Goal: Task Accomplishment & Management: Manage account settings

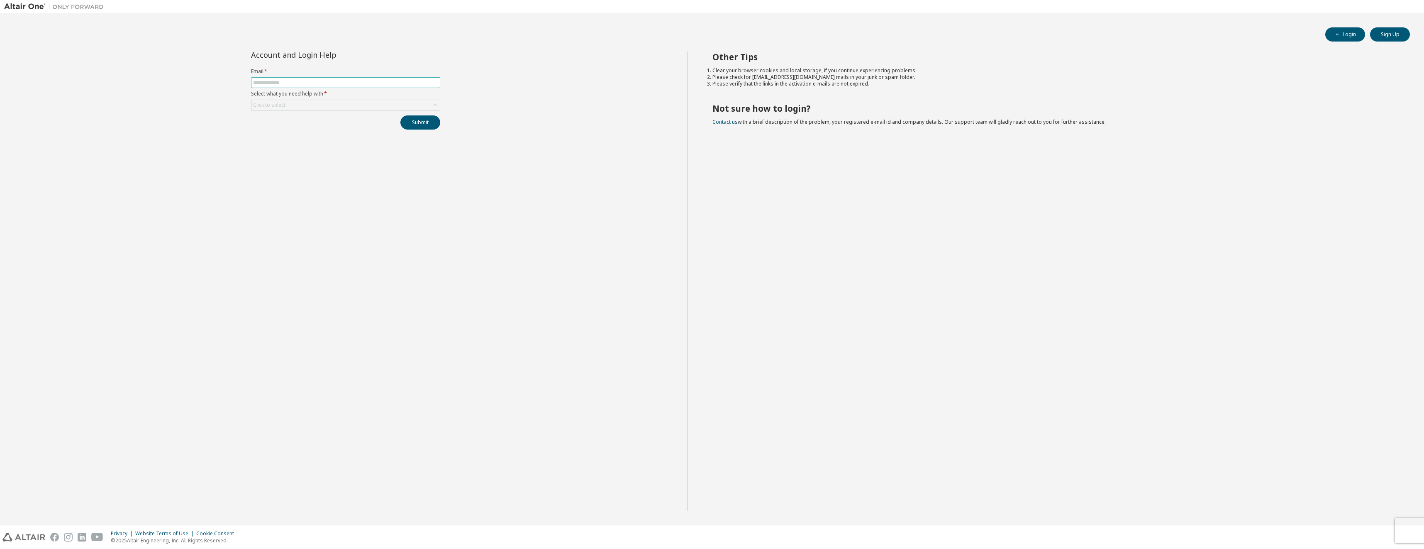
click at [310, 82] on input "text" at bounding box center [345, 82] width 185 height 7
type input "**********"
click at [303, 106] on div "Click to select" at bounding box center [345, 105] width 188 height 10
click at [293, 129] on li "I forgot my password" at bounding box center [345, 128] width 187 height 11
click at [412, 127] on button "Submit" at bounding box center [420, 122] width 40 height 14
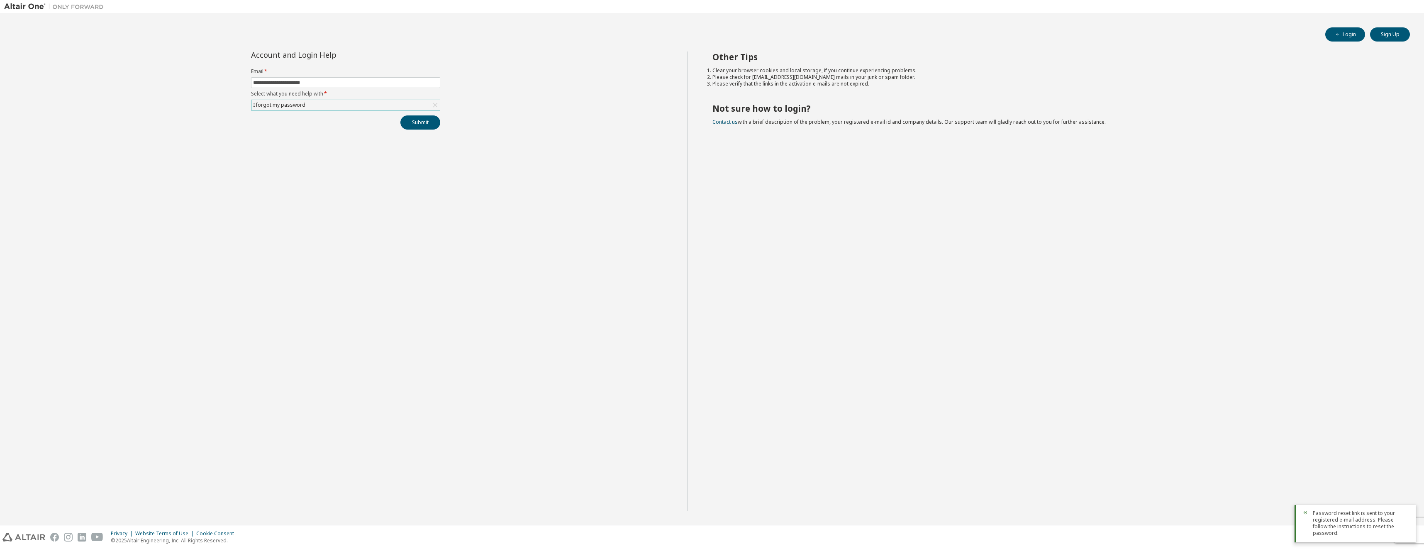
click at [331, 101] on div "I forgot my password" at bounding box center [345, 105] width 188 height 10
click at [463, 67] on div "**********" at bounding box center [345, 280] width 683 height 459
drag, startPoint x: 212, startPoint y: 525, endPoint x: 218, endPoint y: 547, distance: 22.9
click at [294, 79] on span at bounding box center [345, 82] width 189 height 11
click at [294, 82] on input "text" at bounding box center [345, 82] width 185 height 7
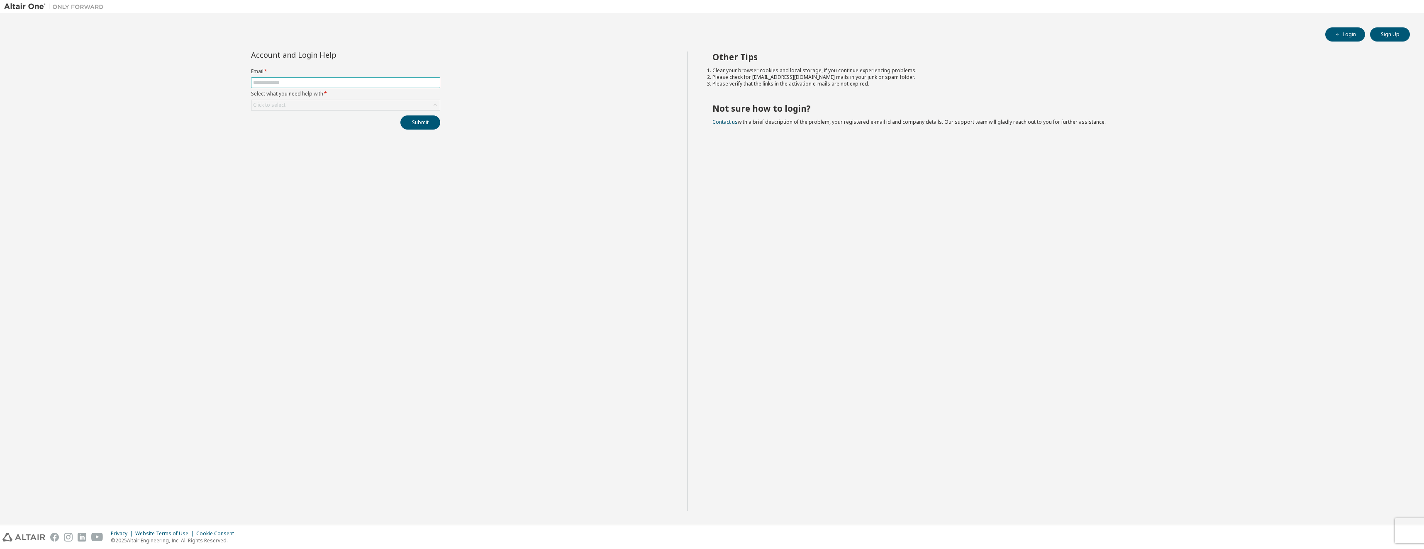
type input "**********"
click at [298, 105] on div "Click to select" at bounding box center [345, 105] width 188 height 10
click at [301, 103] on div "Click to select" at bounding box center [345, 105] width 188 height 10
click at [310, 105] on div "Click to select" at bounding box center [345, 105] width 188 height 10
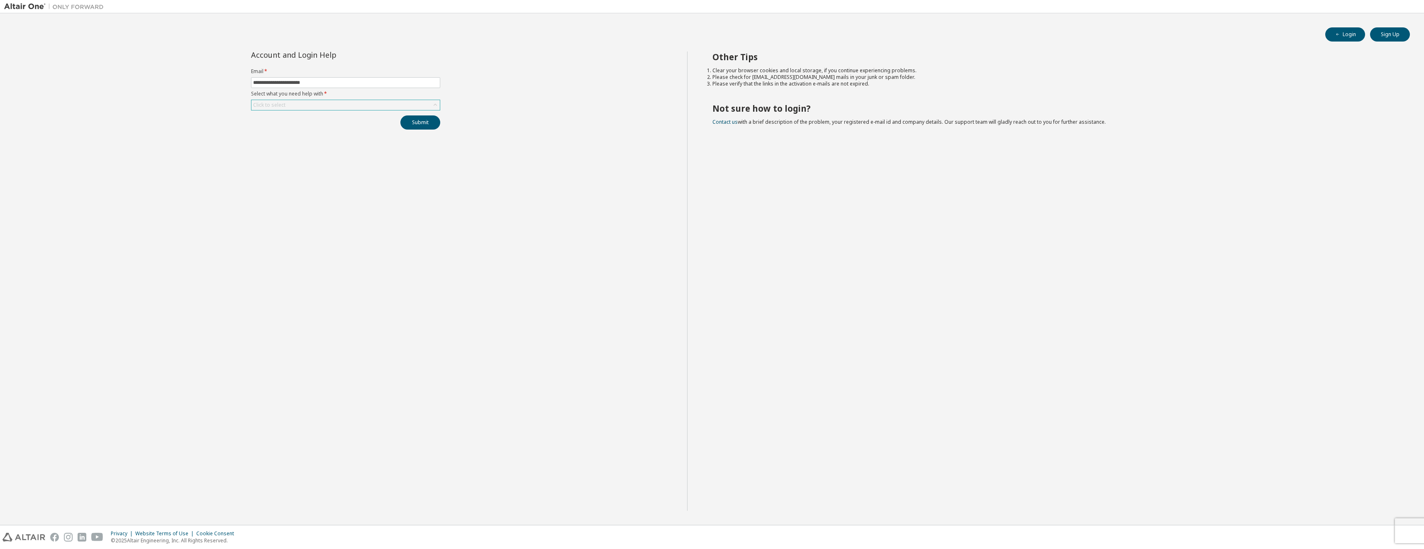
click at [329, 103] on div "Click to select" at bounding box center [345, 105] width 188 height 10
click at [282, 106] on div "Click to select" at bounding box center [269, 105] width 32 height 7
click at [300, 127] on li "I forgot my password" at bounding box center [345, 128] width 187 height 11
click at [413, 125] on button "Submit" at bounding box center [420, 122] width 40 height 14
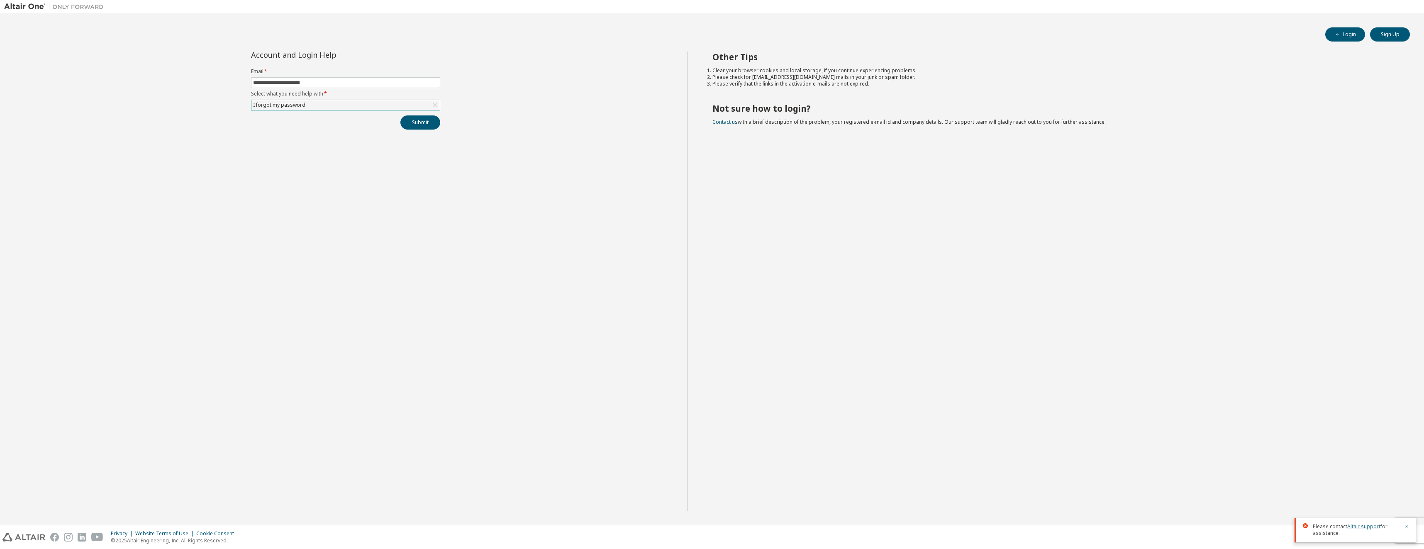
click at [1359, 527] on link "Altair support" at bounding box center [1364, 525] width 33 height 7
click at [1408, 525] on icon "button" at bounding box center [1407, 526] width 3 height 3
click at [286, 104] on div "I forgot my password" at bounding box center [279, 104] width 55 height 9
click at [297, 140] on li "My account is locked" at bounding box center [345, 137] width 187 height 11
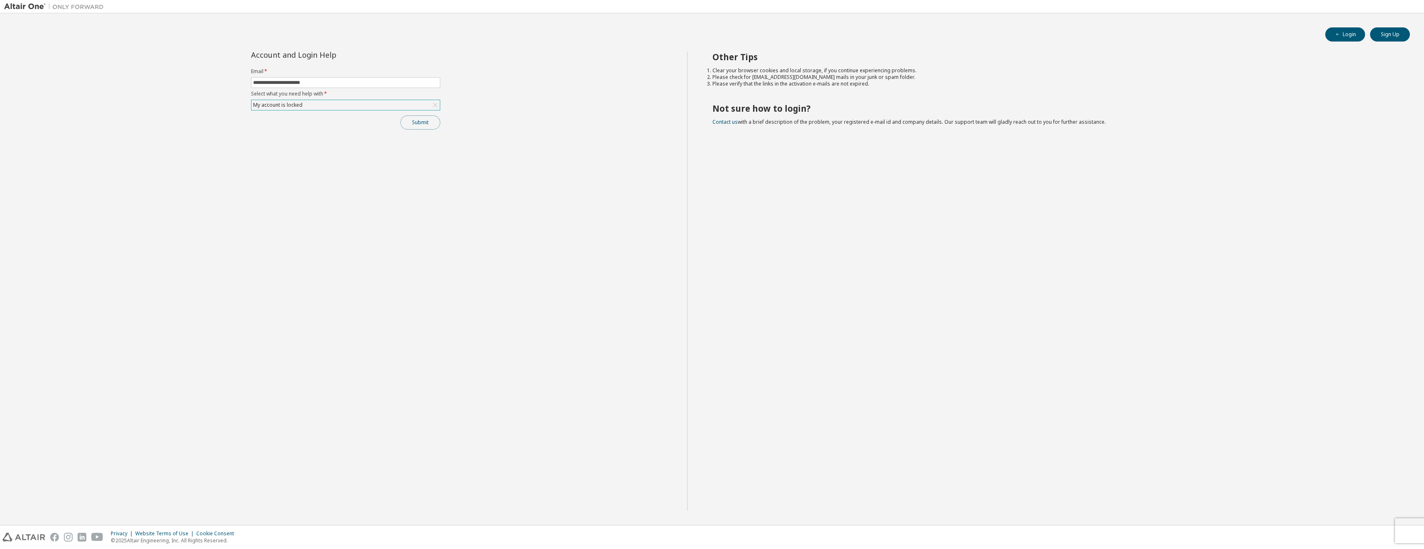
click at [424, 127] on button "Submit" at bounding box center [420, 122] width 40 height 14
click at [308, 83] on input "**********" at bounding box center [345, 82] width 185 height 7
click at [1349, 32] on button "Login" at bounding box center [1346, 34] width 40 height 14
click at [1347, 30] on button "Login" at bounding box center [1346, 34] width 40 height 14
click at [259, 80] on input "text" at bounding box center [345, 82] width 185 height 7
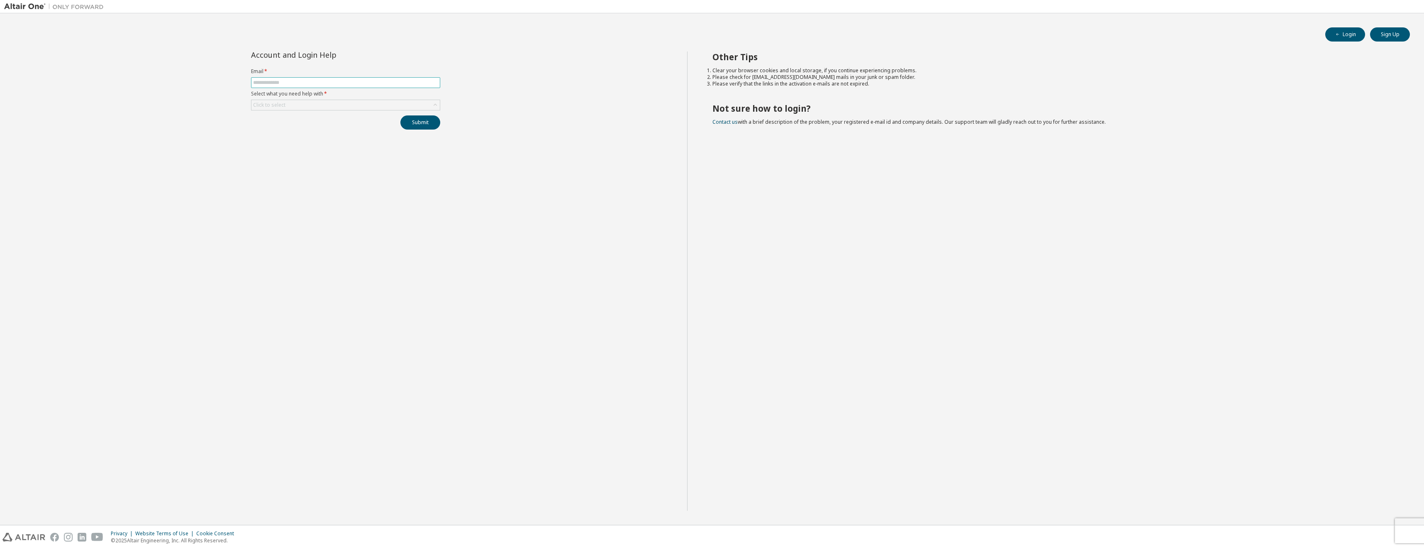
type input "**********"
click at [305, 101] on div "Click to select" at bounding box center [345, 105] width 188 height 10
click at [315, 128] on li "My activation mail expired" at bounding box center [345, 126] width 187 height 11
click at [415, 122] on button "Submit" at bounding box center [420, 122] width 40 height 14
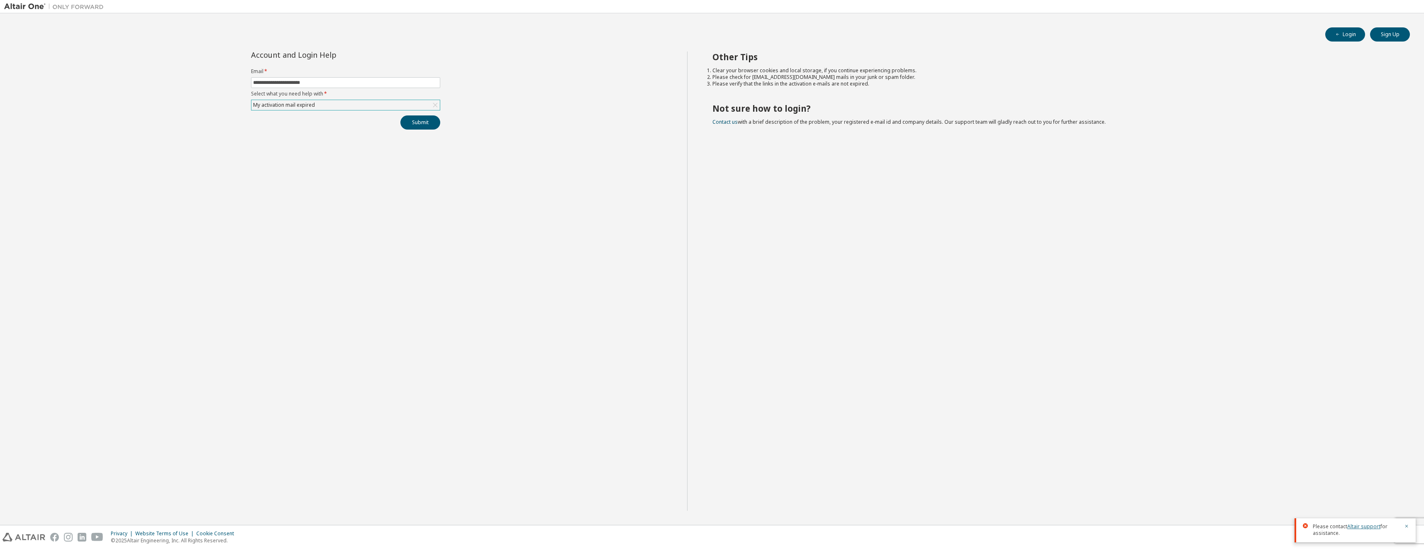
click at [1353, 528] on link "Altair support" at bounding box center [1364, 525] width 33 height 7
click at [1408, 526] on icon "button" at bounding box center [1406, 525] width 5 height 5
click at [1388, 37] on button "Sign Up" at bounding box center [1390, 34] width 40 height 14
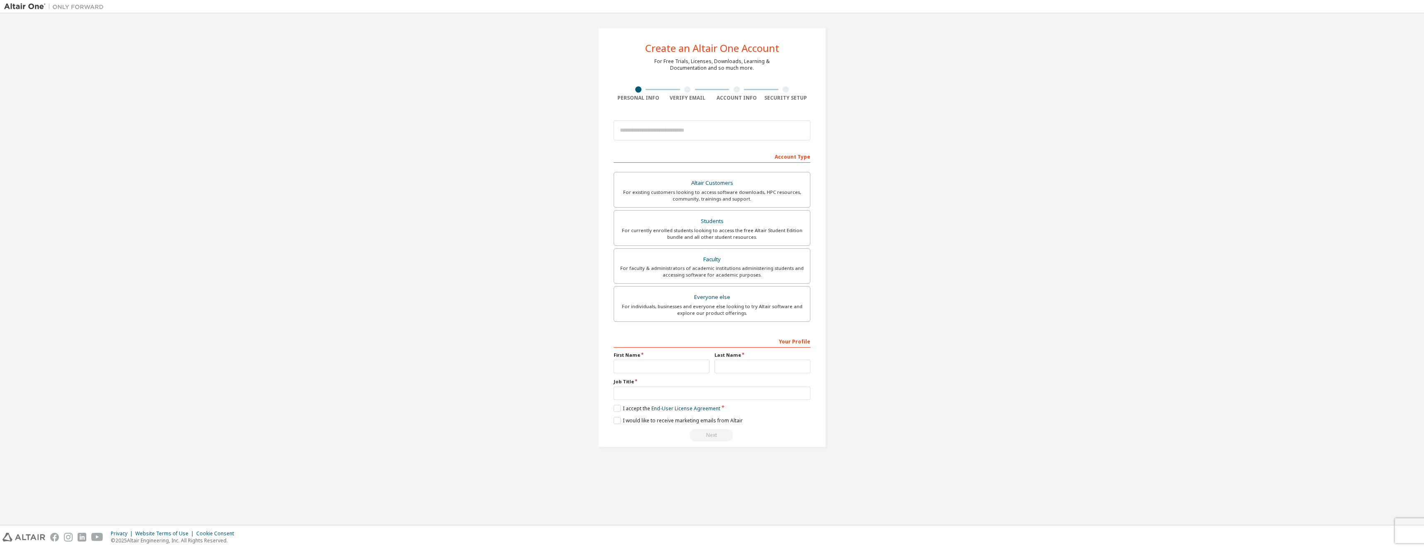
click at [687, 91] on div at bounding box center [687, 89] width 6 height 6
click at [739, 93] on div "Account Info" at bounding box center [736, 93] width 49 height 15
click at [784, 98] on div "Security Setup" at bounding box center [786, 98] width 49 height 7
click at [785, 156] on div "Account Type" at bounding box center [712, 155] width 197 height 13
click at [680, 130] on input "email" at bounding box center [712, 130] width 197 height 20
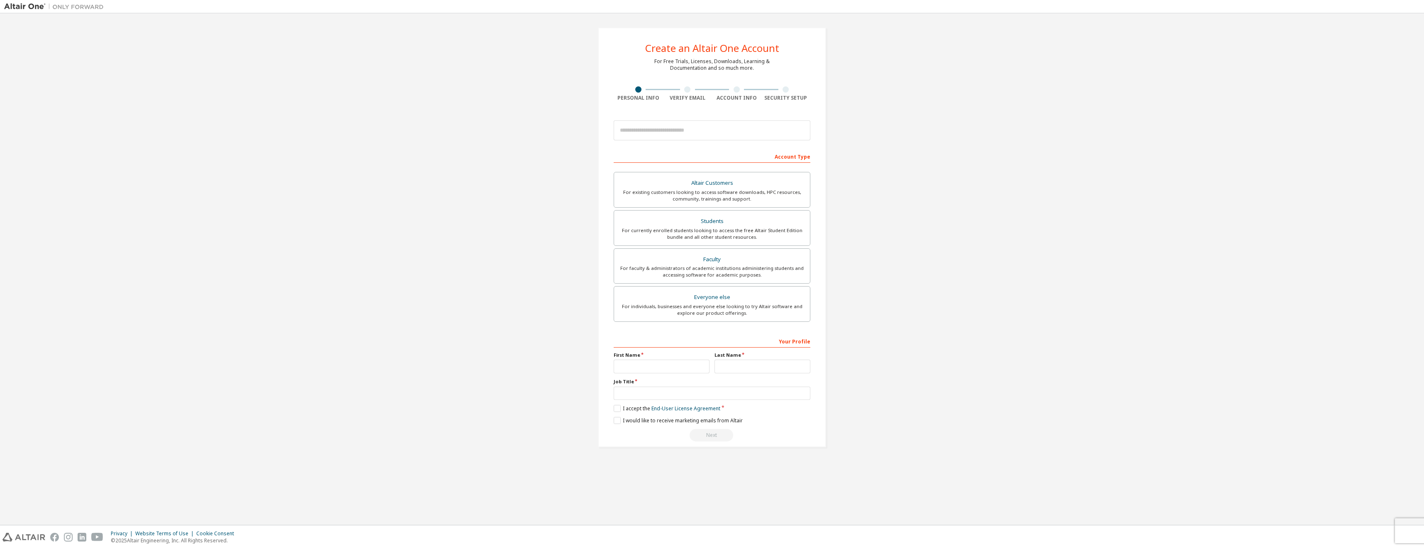
click at [493, 126] on div "Create an Altair One Account For Free Trials, Licenses, Downloads, Learning & D…" at bounding box center [712, 236] width 1416 height 439
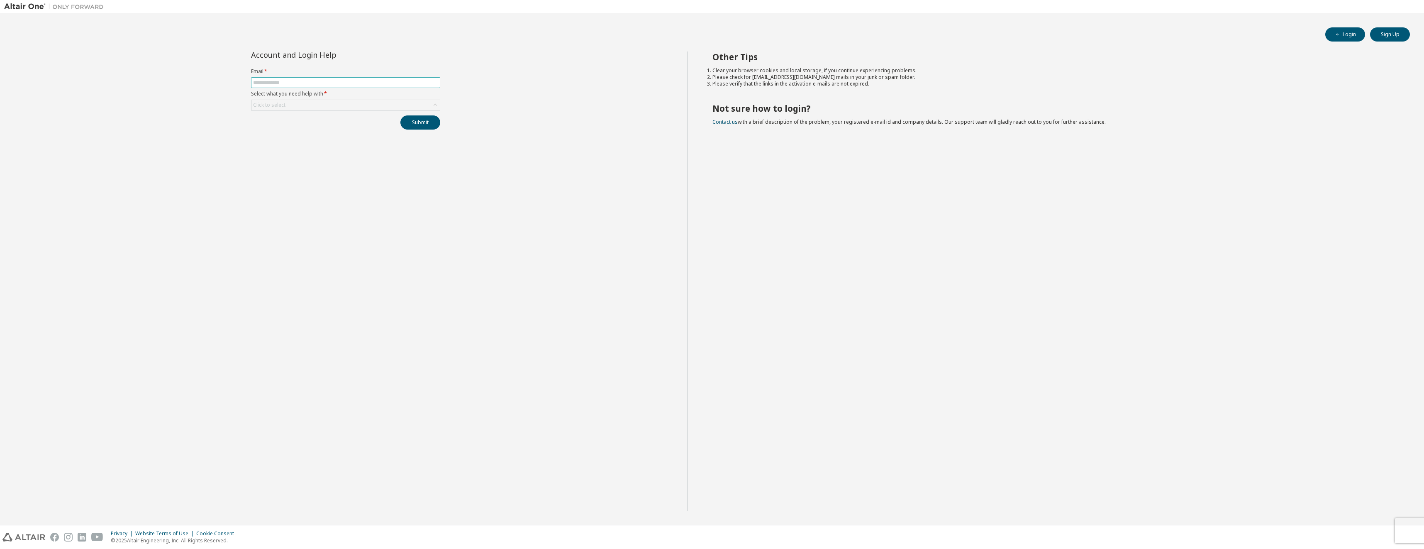
click at [313, 81] on input "text" at bounding box center [345, 82] width 185 height 7
type input "**********"
click at [306, 107] on div "Click to select" at bounding box center [345, 105] width 188 height 10
click at [296, 129] on li "I forgot my password" at bounding box center [345, 128] width 187 height 11
click at [424, 125] on button "Submit" at bounding box center [420, 122] width 40 height 14
